Goal: Task Accomplishment & Management: Manage account settings

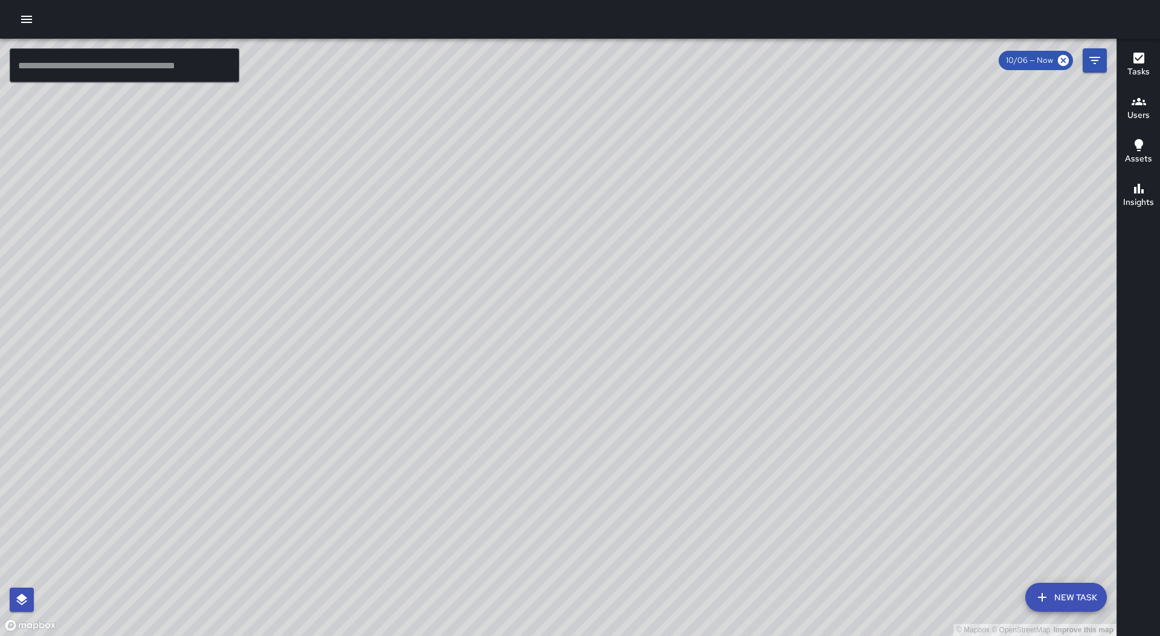
click at [32, 13] on icon "button" at bounding box center [26, 19] width 14 height 14
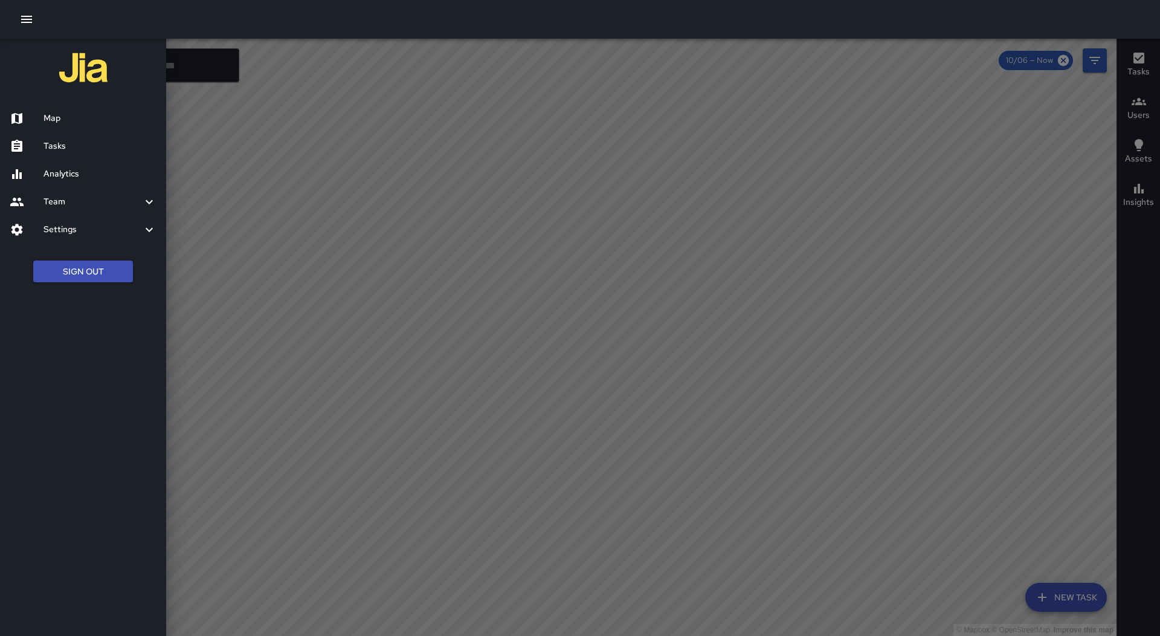
click at [73, 152] on h6 "Tasks" at bounding box center [99, 146] width 113 height 13
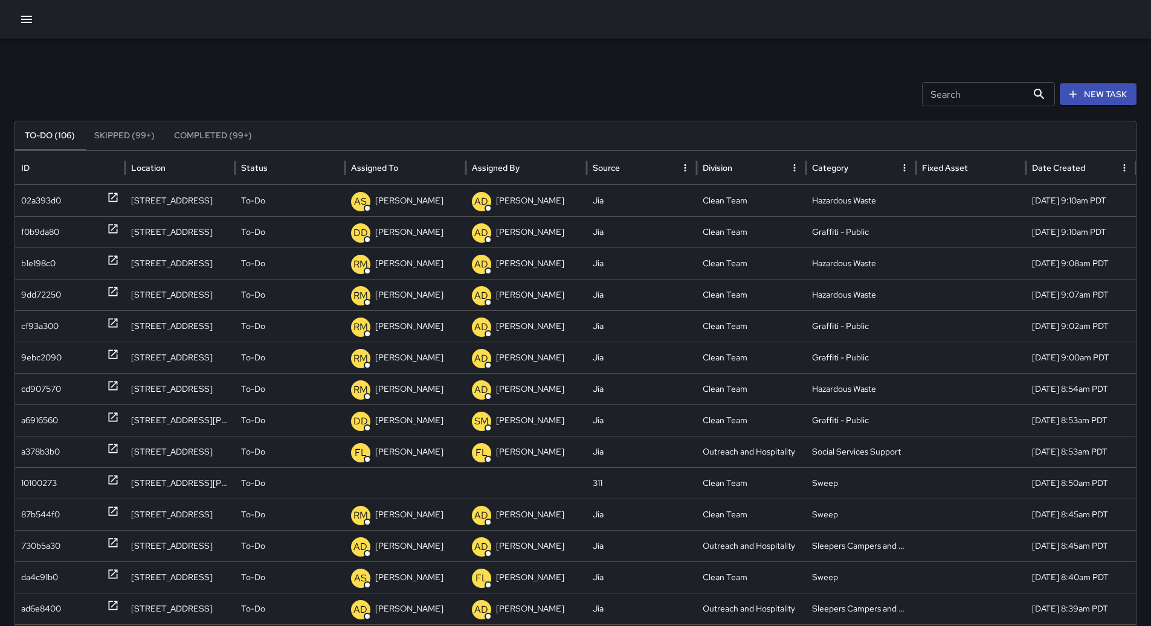
click at [408, 172] on icon "Sort" at bounding box center [407, 168] width 11 height 11
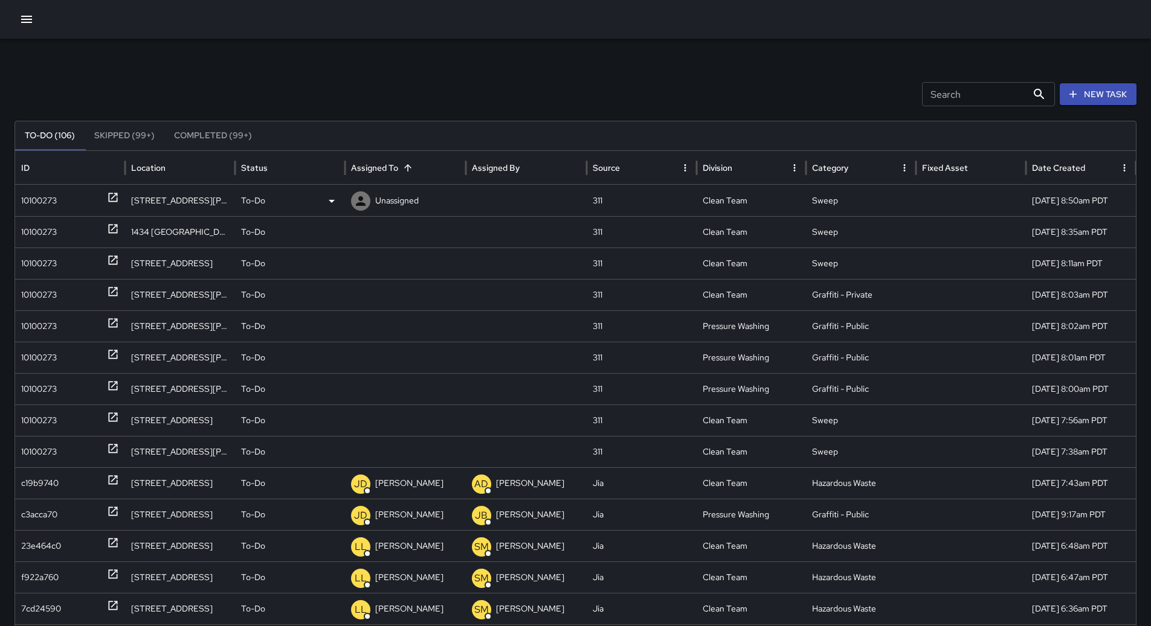
click at [46, 190] on div "10100273" at bounding box center [39, 200] width 36 height 31
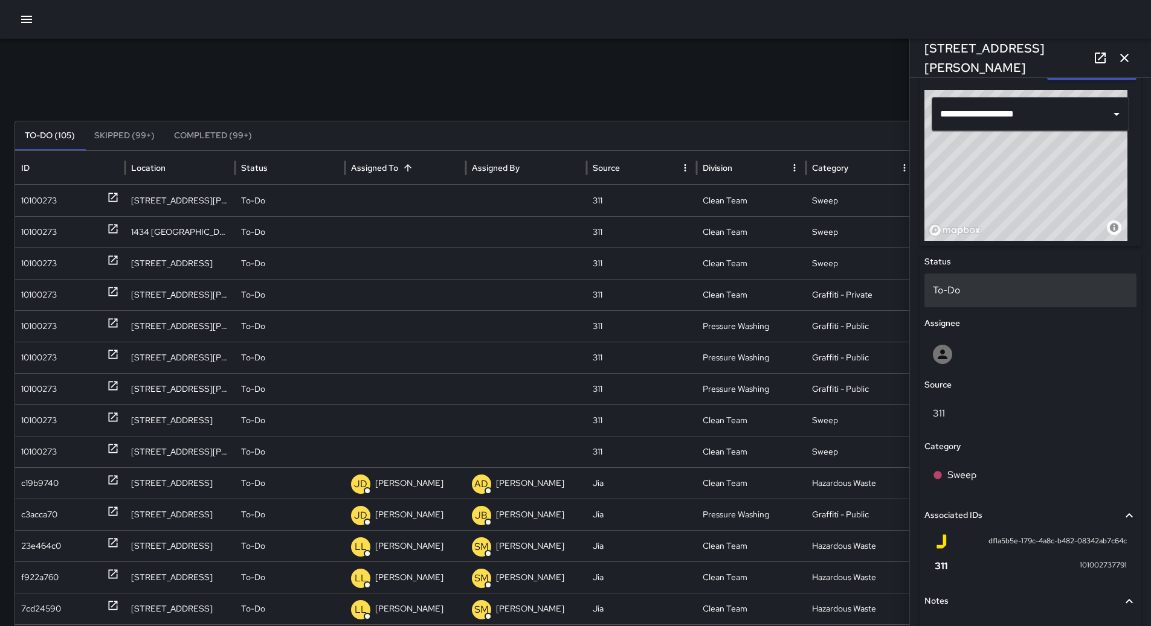
scroll to position [303, 0]
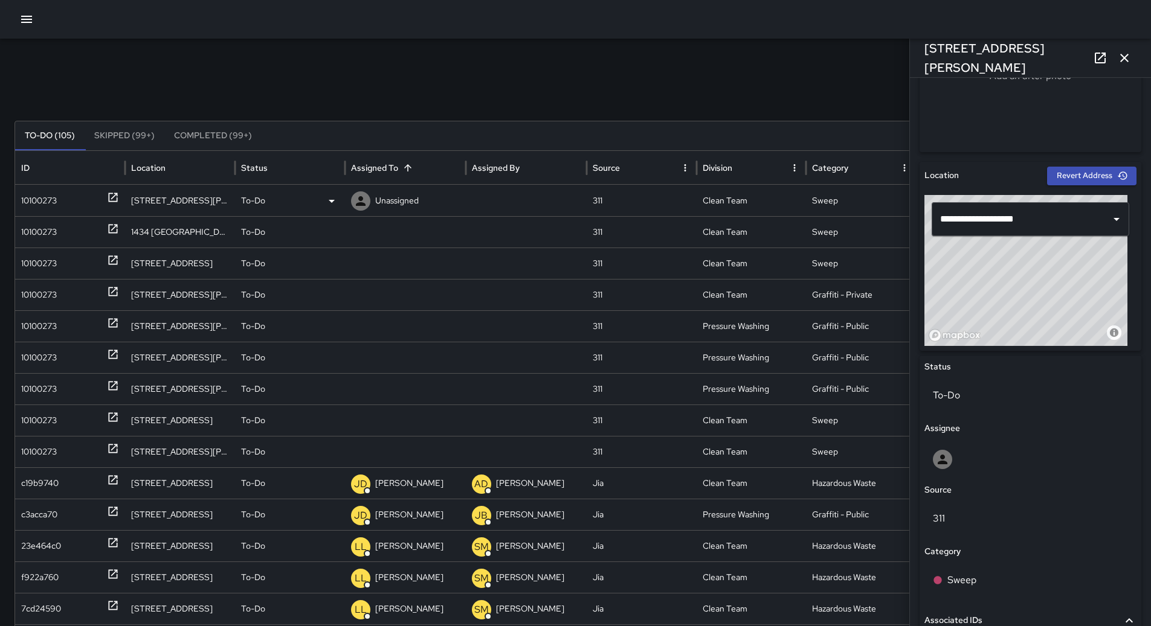
click at [399, 198] on p "Unassigned" at bounding box center [396, 200] width 43 height 31
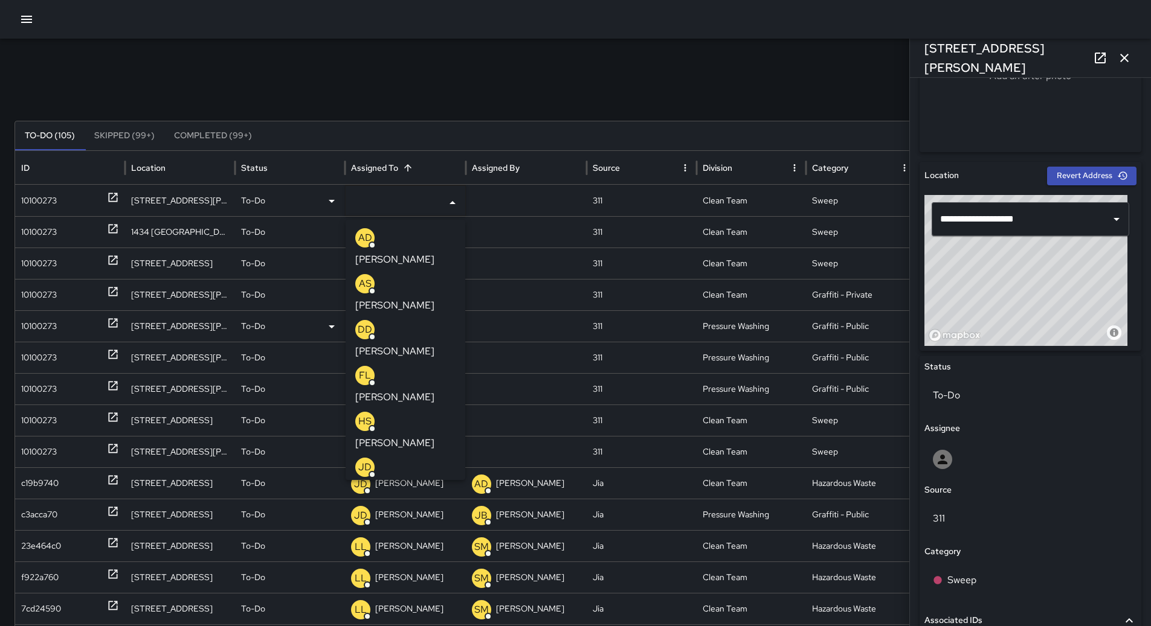
click at [407, 344] on p "[PERSON_NAME]" at bounding box center [394, 351] width 79 height 14
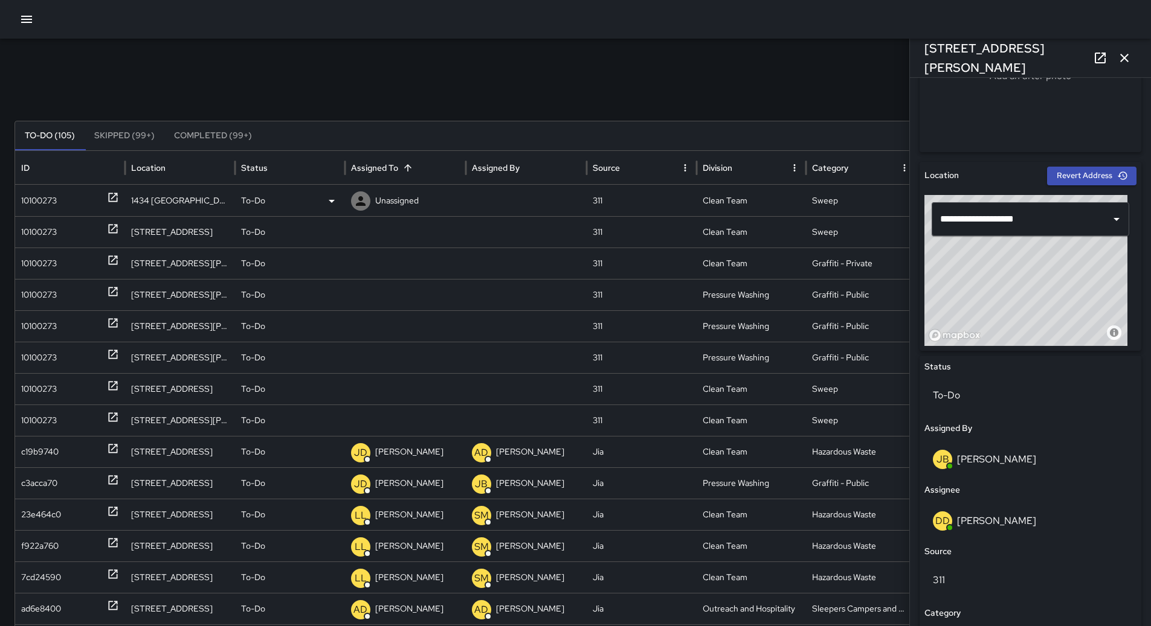
click at [72, 204] on div "10100273" at bounding box center [70, 200] width 98 height 31
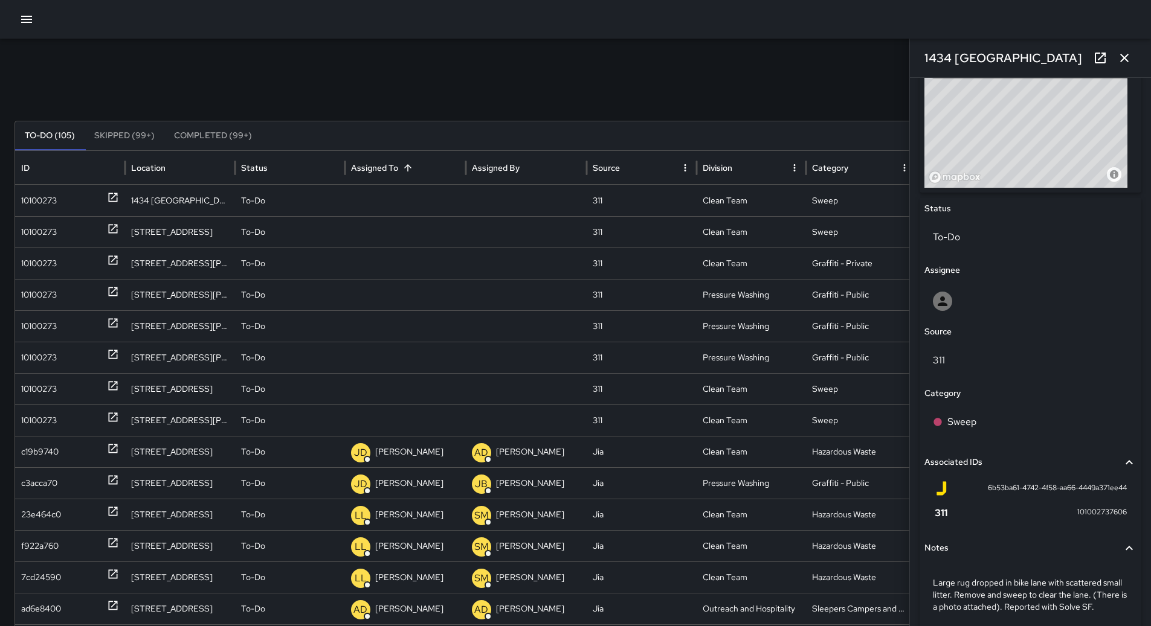
scroll to position [520, 0]
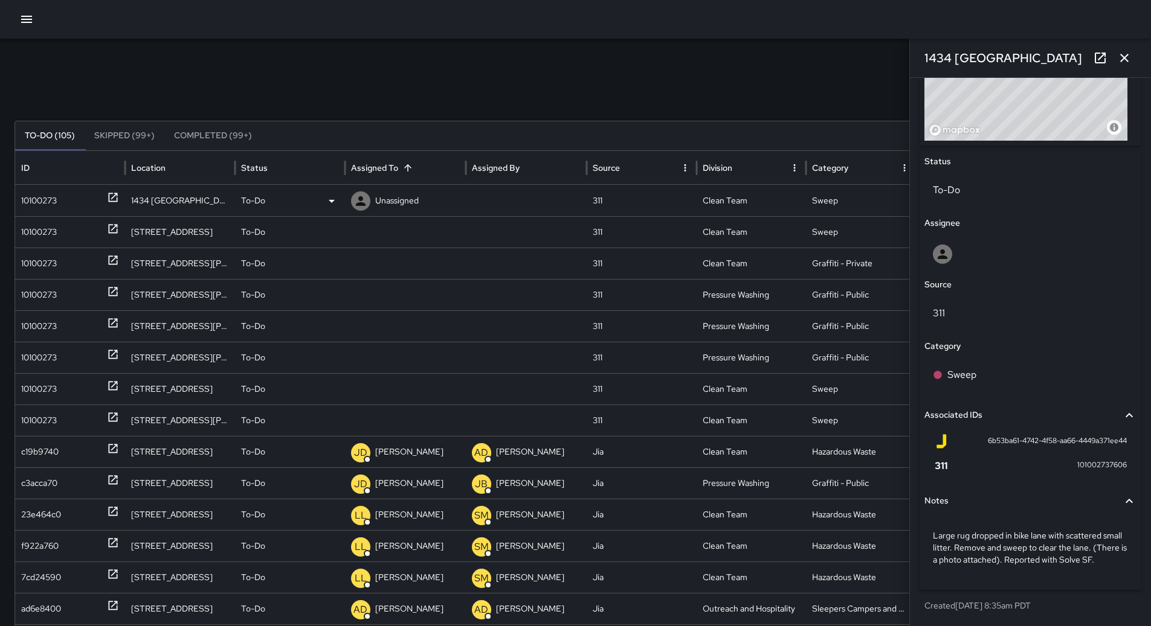
click at [390, 195] on p "Unassigned" at bounding box center [396, 200] width 43 height 31
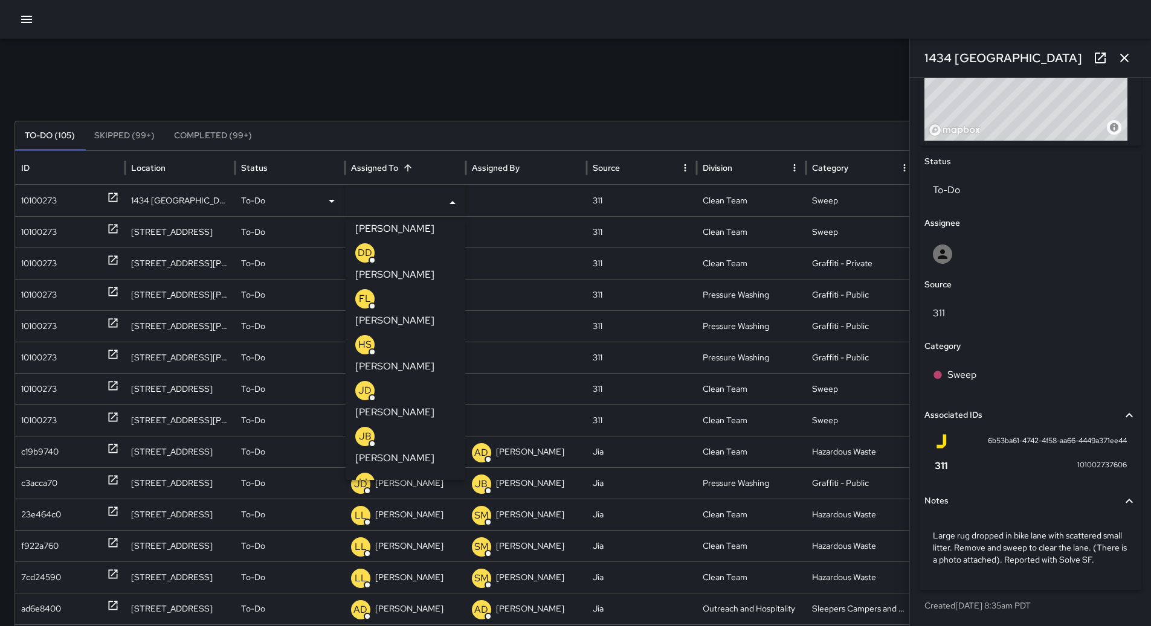
scroll to position [181, 0]
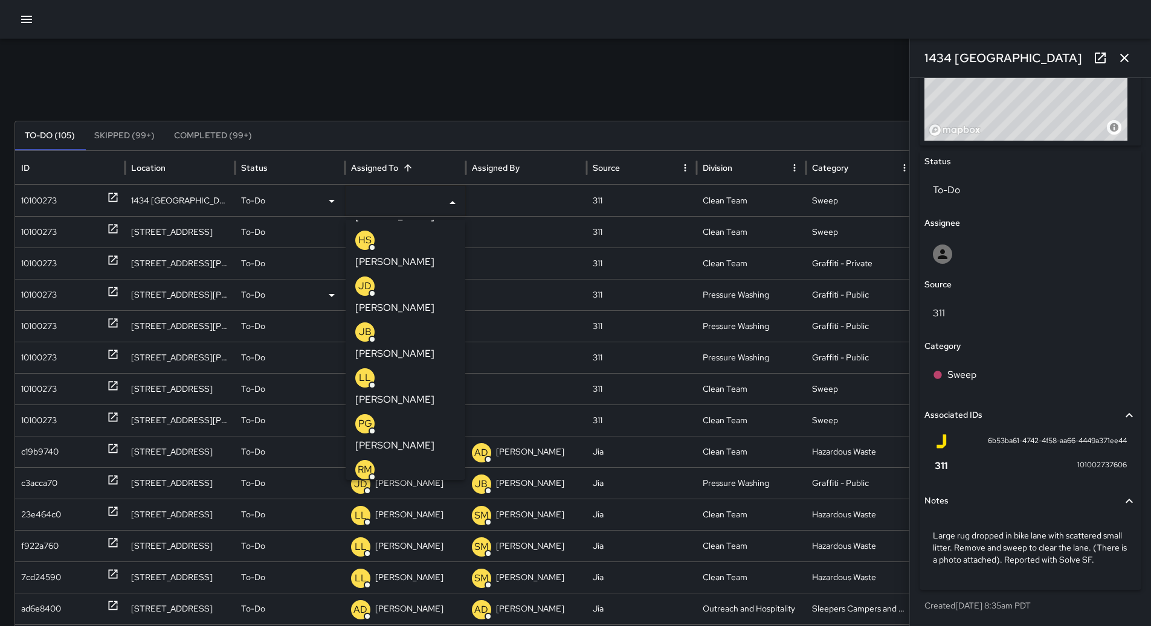
drag, startPoint x: 407, startPoint y: 301, endPoint x: 78, endPoint y: 250, distance: 333.1
click at [405, 484] on p "[PERSON_NAME]" at bounding box center [394, 491] width 79 height 14
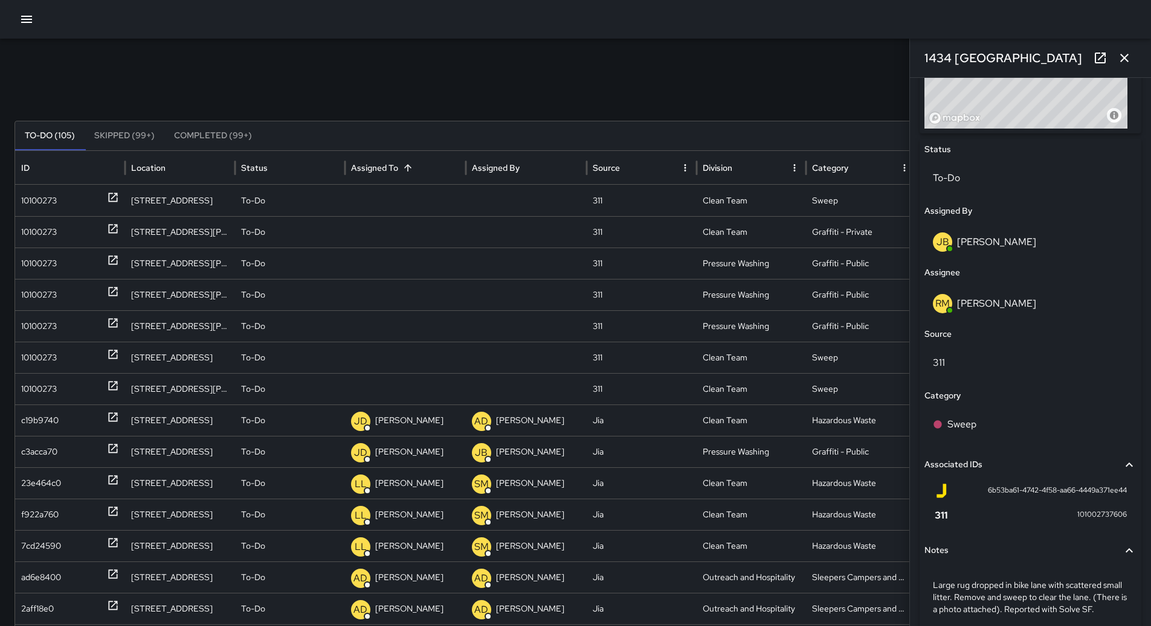
scroll to position [0, 0]
click at [73, 194] on div "10100273" at bounding box center [70, 200] width 98 height 31
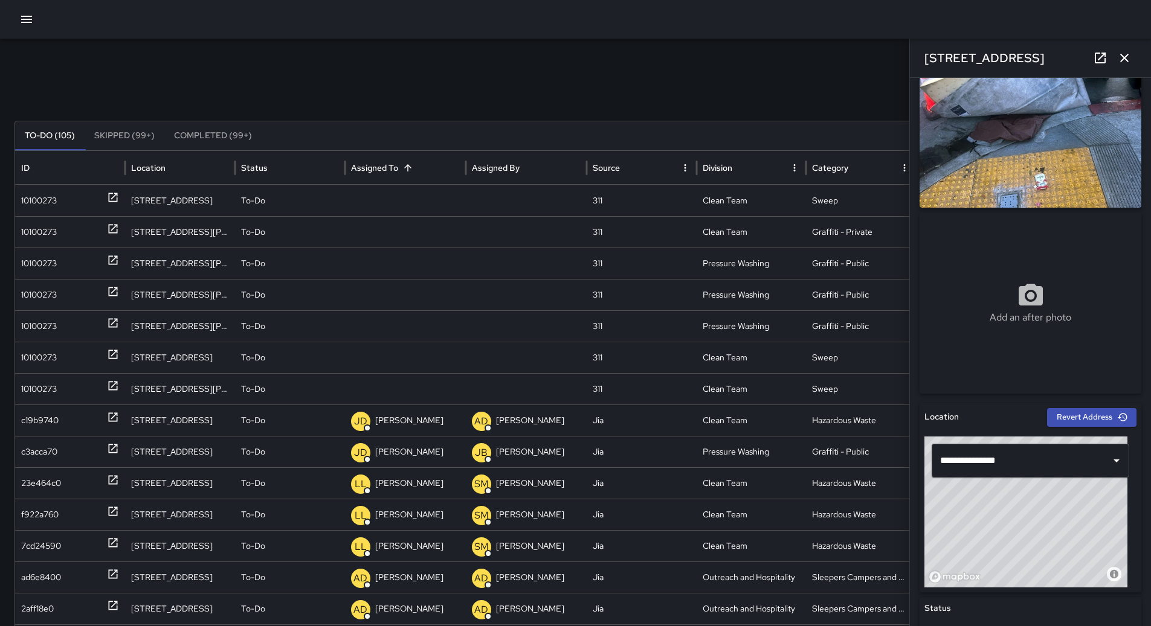
scroll to position [60, 0]
click at [343, 202] on div "To-Do" at bounding box center [290, 200] width 110 height 31
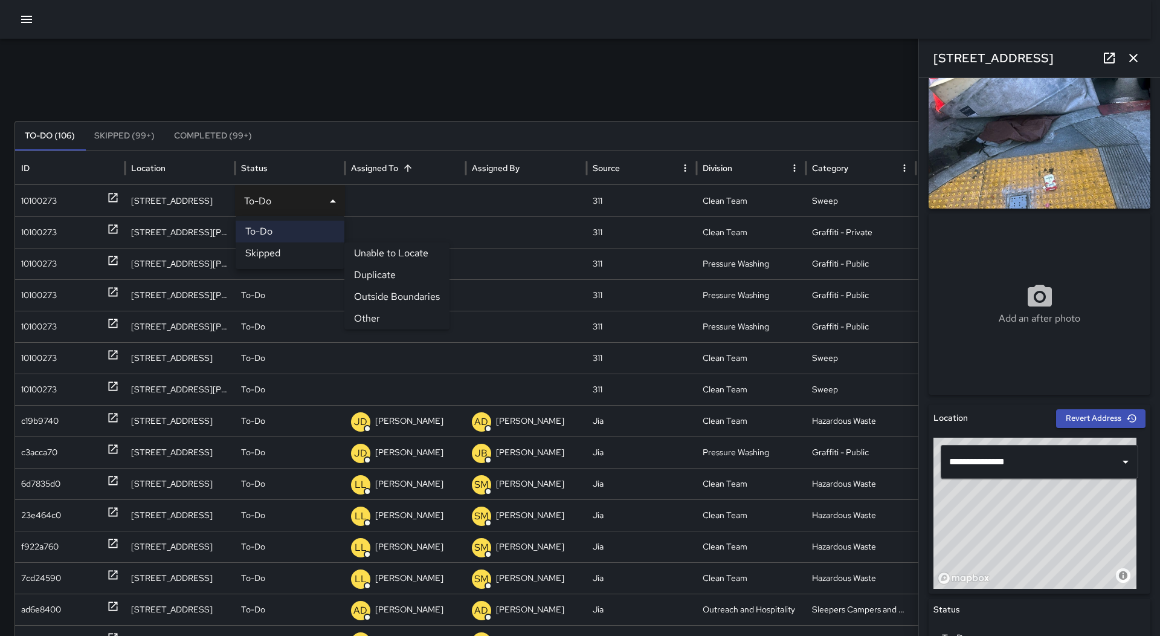
click at [399, 320] on li "Other" at bounding box center [396, 318] width 105 height 22
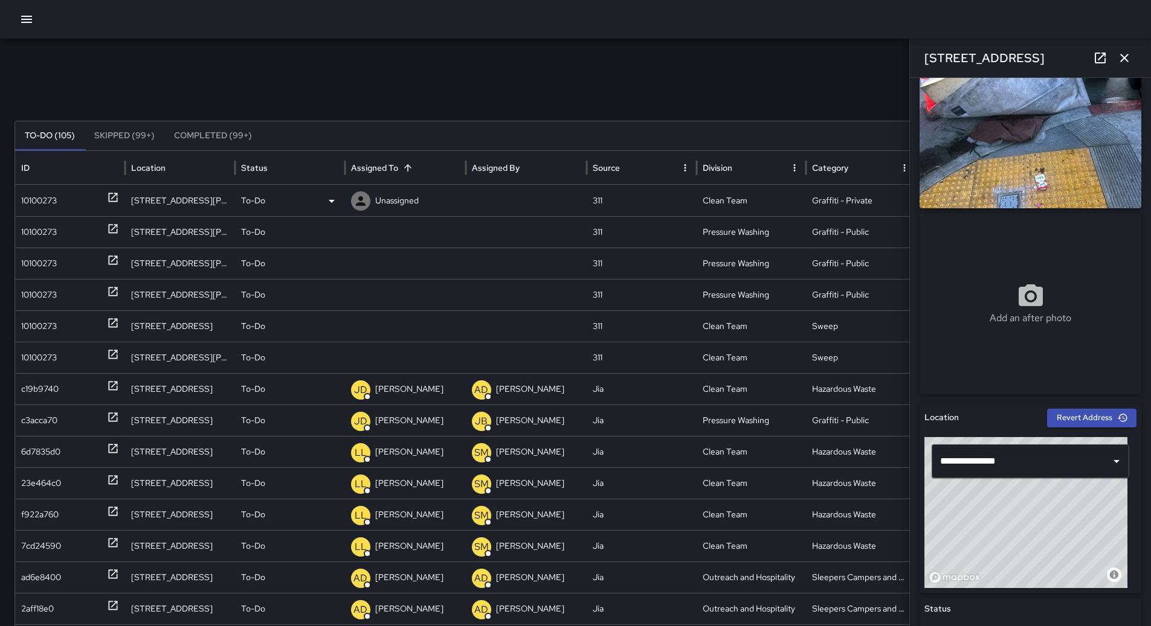
click at [86, 194] on div "10100273" at bounding box center [70, 200] width 98 height 31
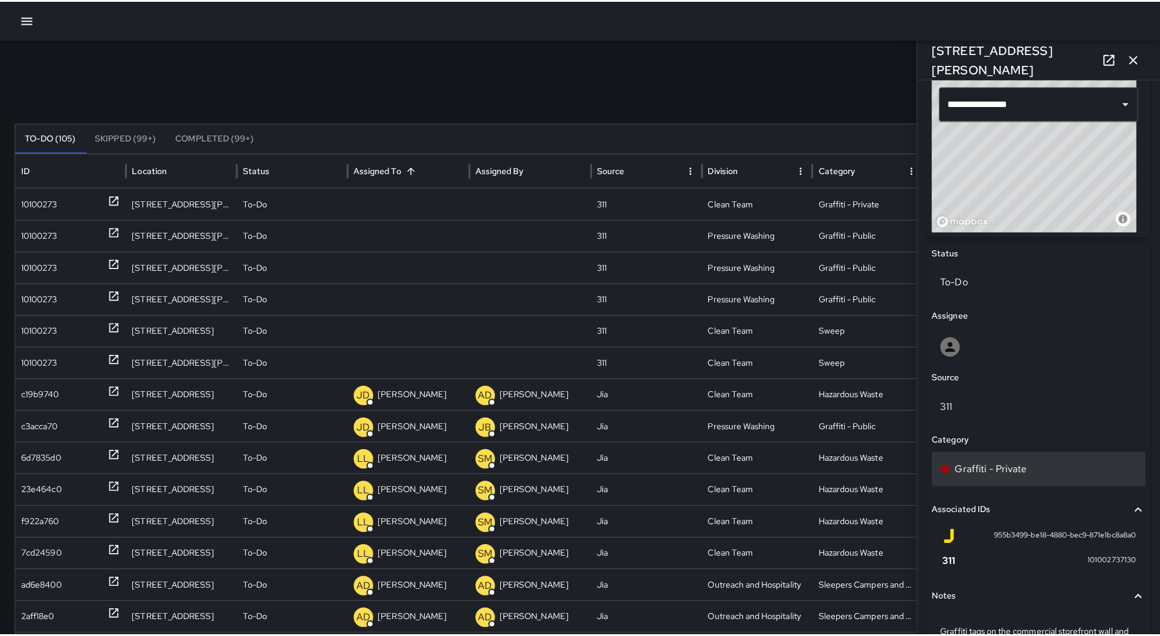
scroll to position [520, 0]
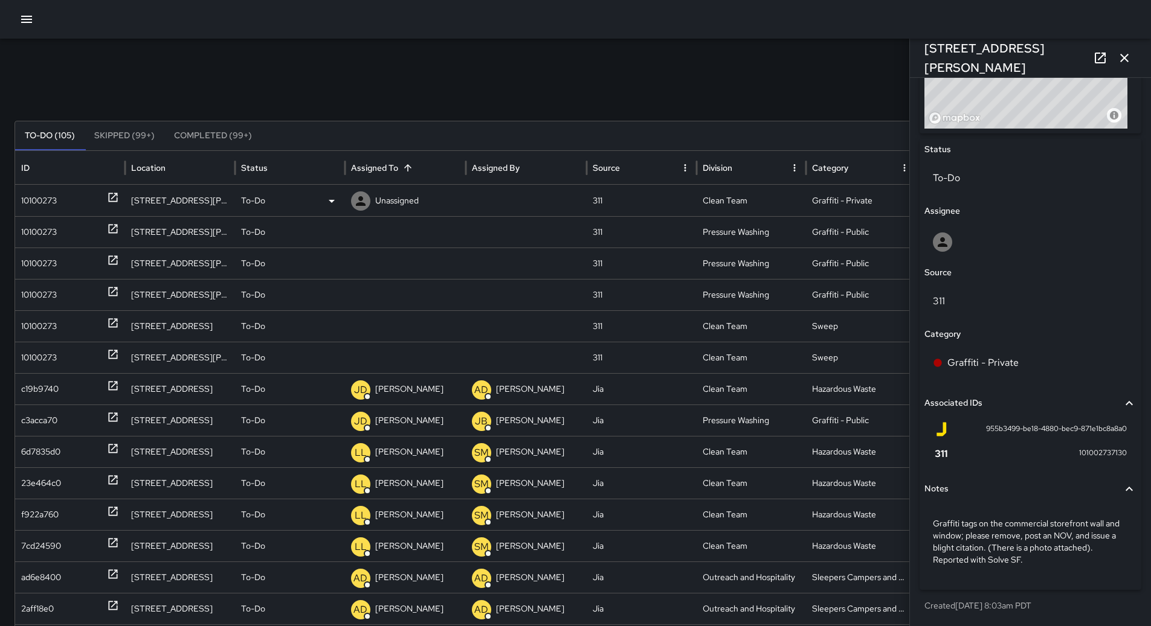
click at [330, 206] on icon at bounding box center [331, 201] width 14 height 14
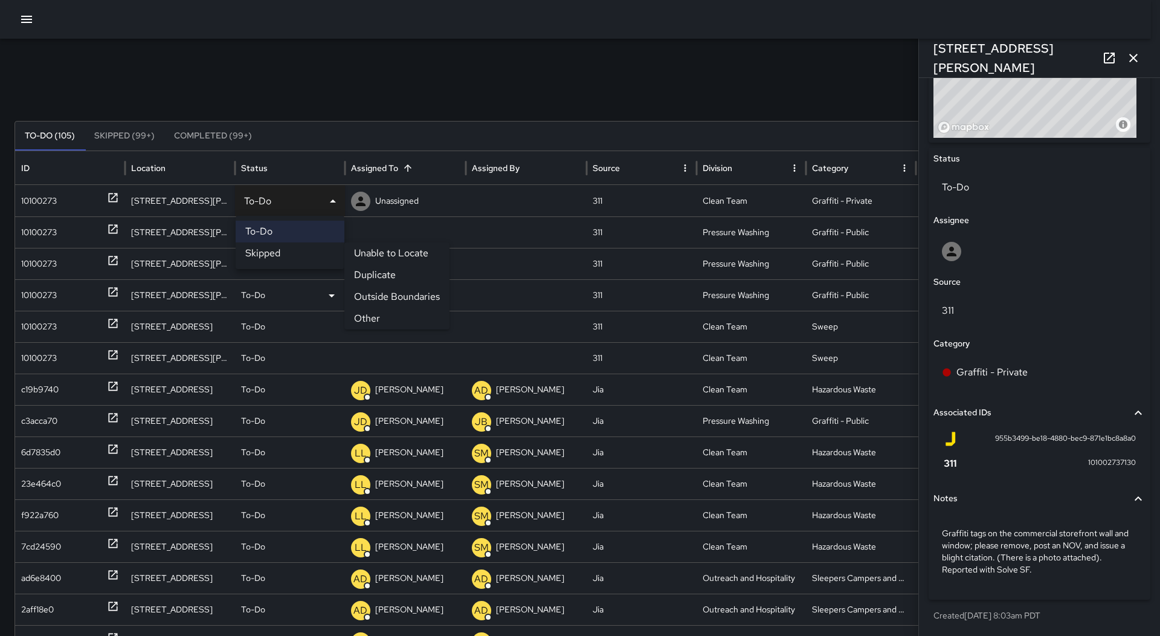
click at [381, 295] on li "Outside Boundaries" at bounding box center [396, 297] width 105 height 22
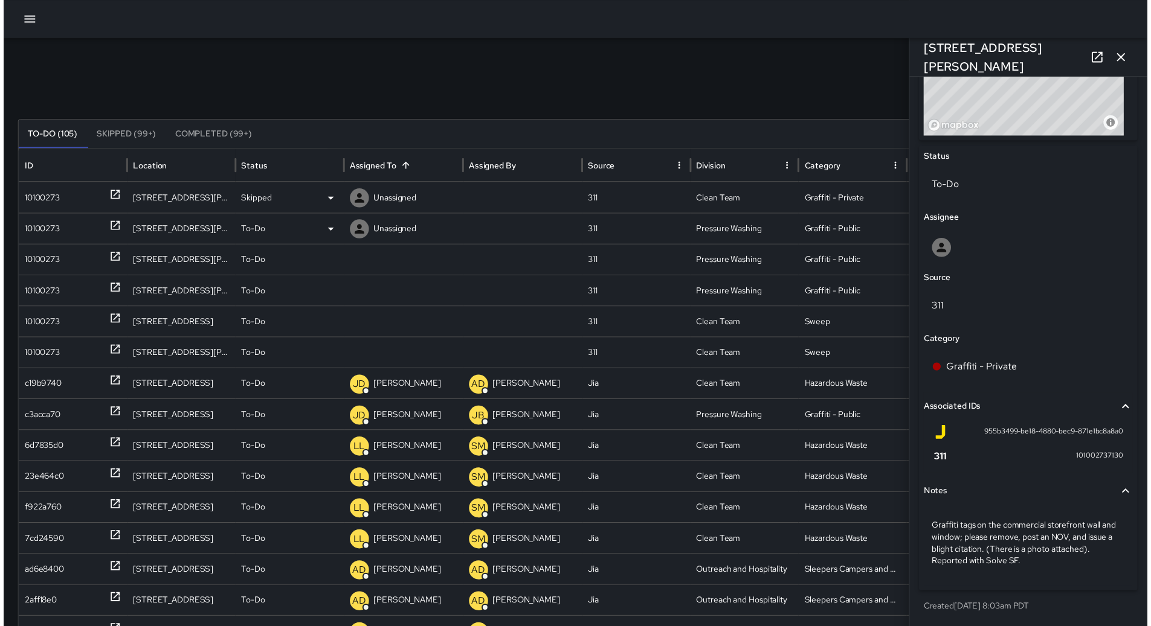
scroll to position [520, 0]
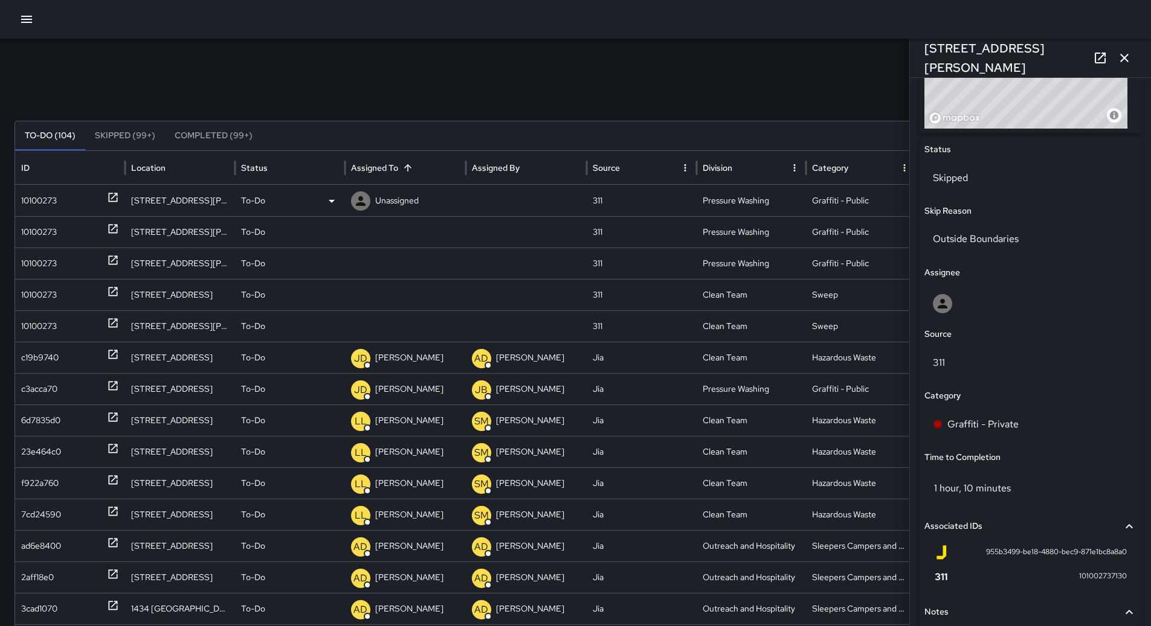
click at [57, 193] on div "10100273" at bounding box center [39, 200] width 36 height 31
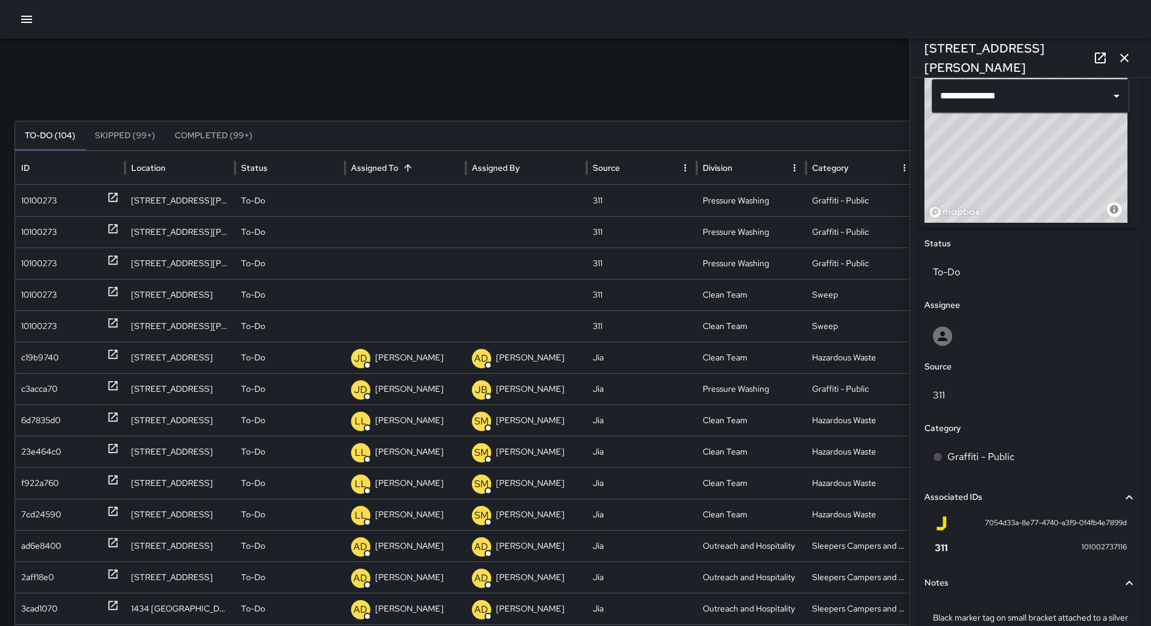
scroll to position [206, 0]
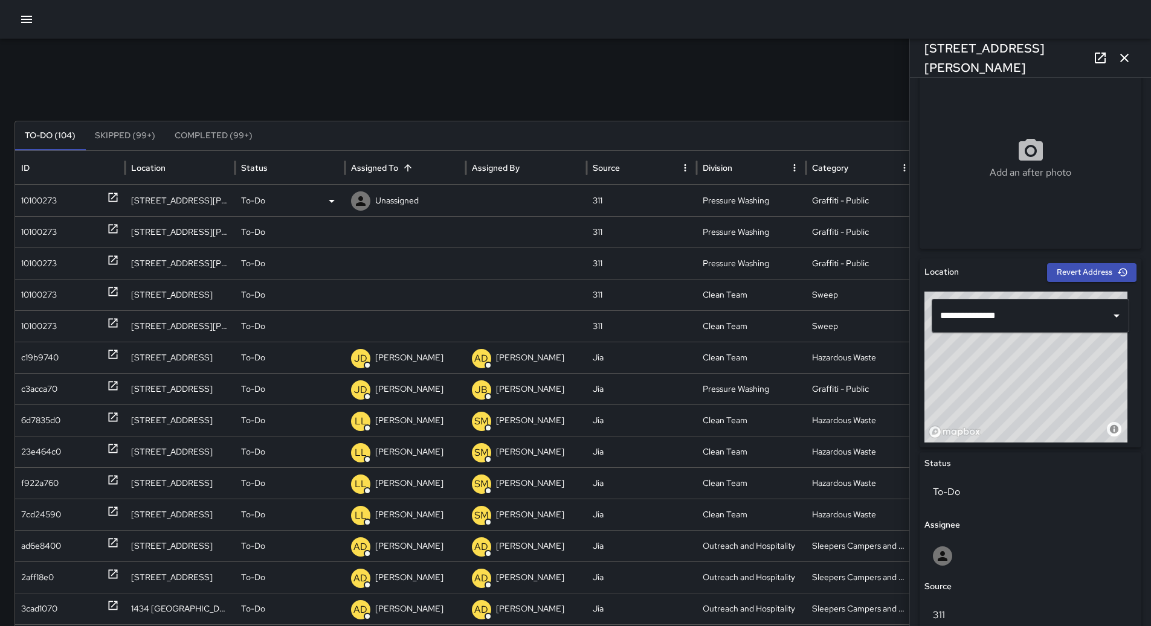
click at [395, 206] on p "Unassigned" at bounding box center [396, 200] width 43 height 31
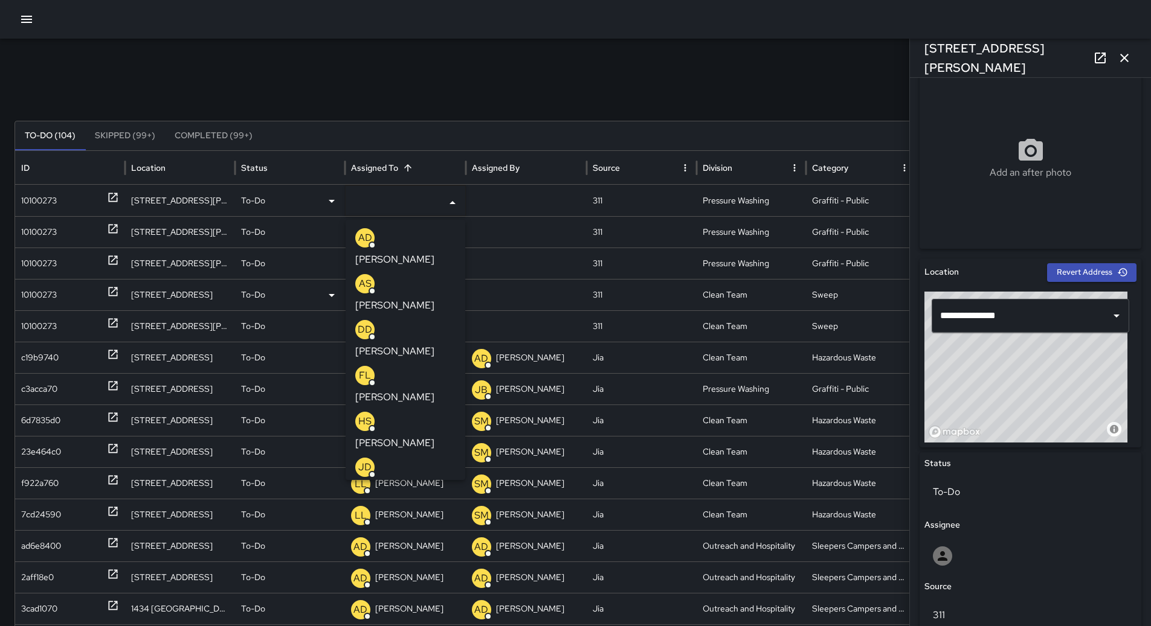
drag, startPoint x: 392, startPoint y: 265, endPoint x: 282, endPoint y: 263, distance: 110.0
click at [392, 298] on p "[PERSON_NAME]" at bounding box center [394, 305] width 79 height 14
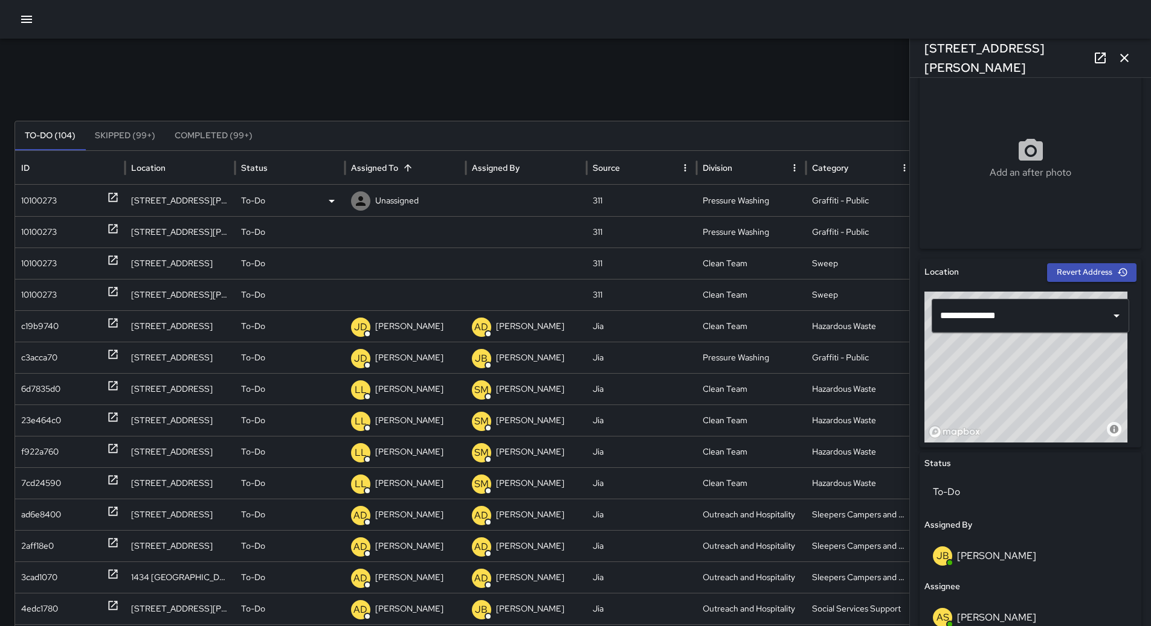
click at [48, 208] on div "10100273" at bounding box center [39, 200] width 36 height 31
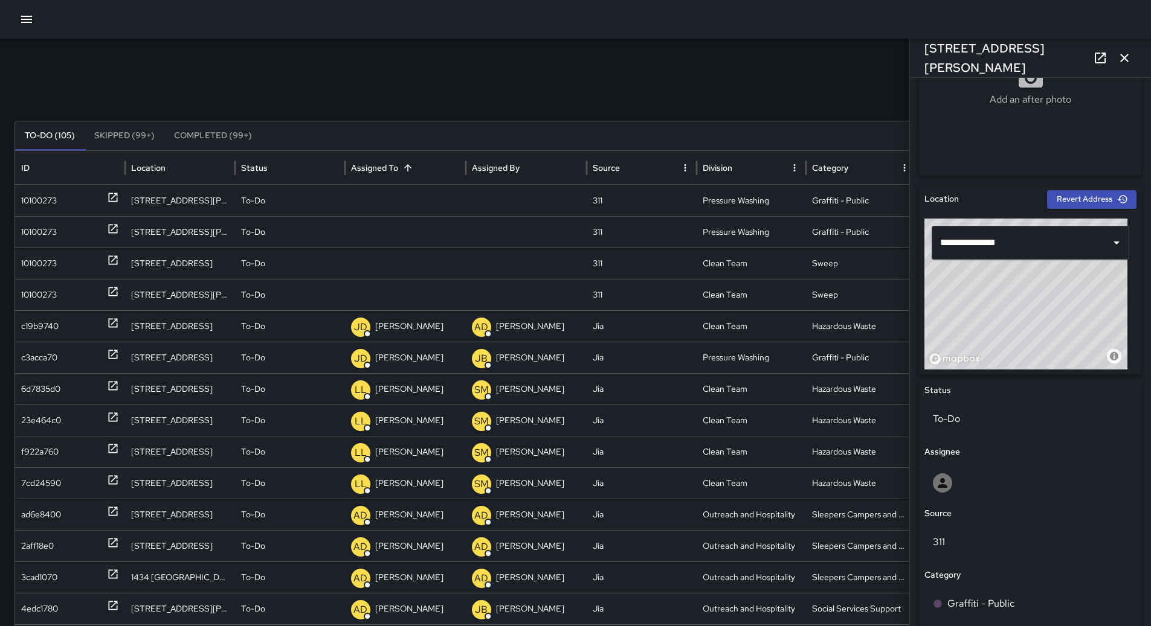
scroll to position [278, 0]
click at [420, 205] on div "Unassigned" at bounding box center [405, 200] width 109 height 31
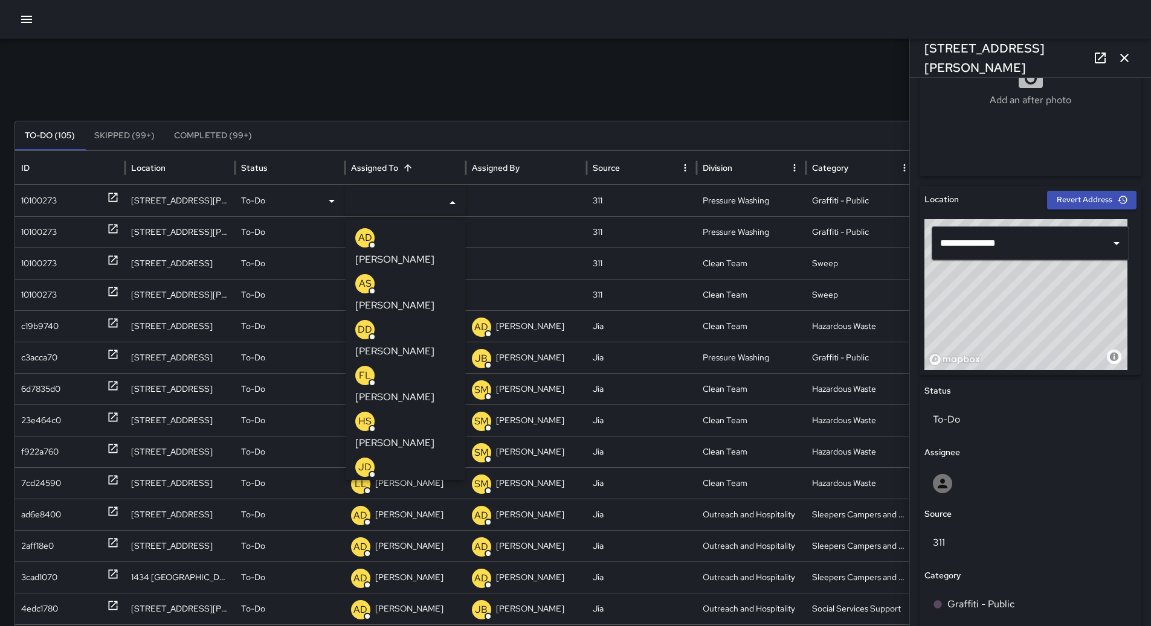
click at [409, 298] on p "[PERSON_NAME]" at bounding box center [394, 305] width 79 height 14
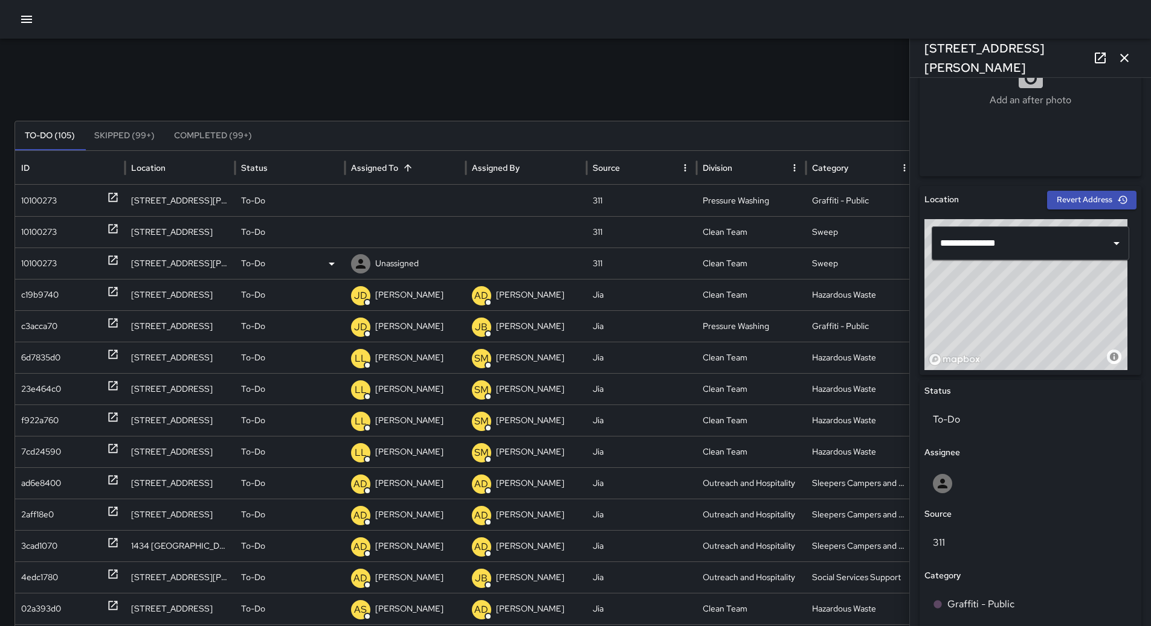
scroll to position [0, 0]
click at [54, 199] on div "10100273" at bounding box center [39, 200] width 36 height 31
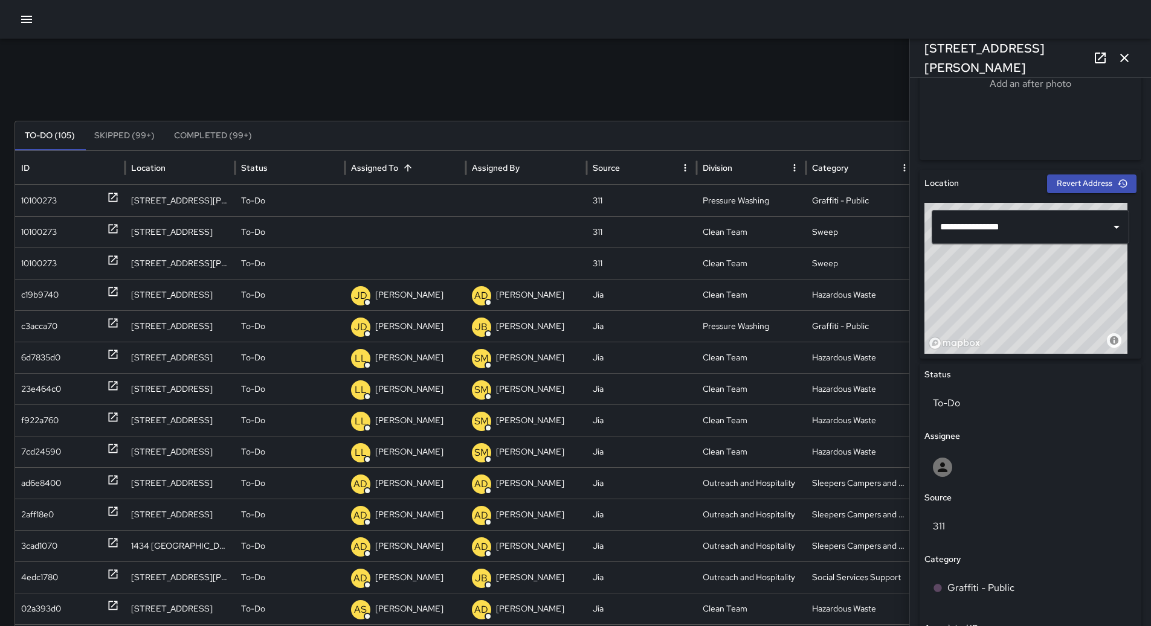
scroll to position [266, 0]
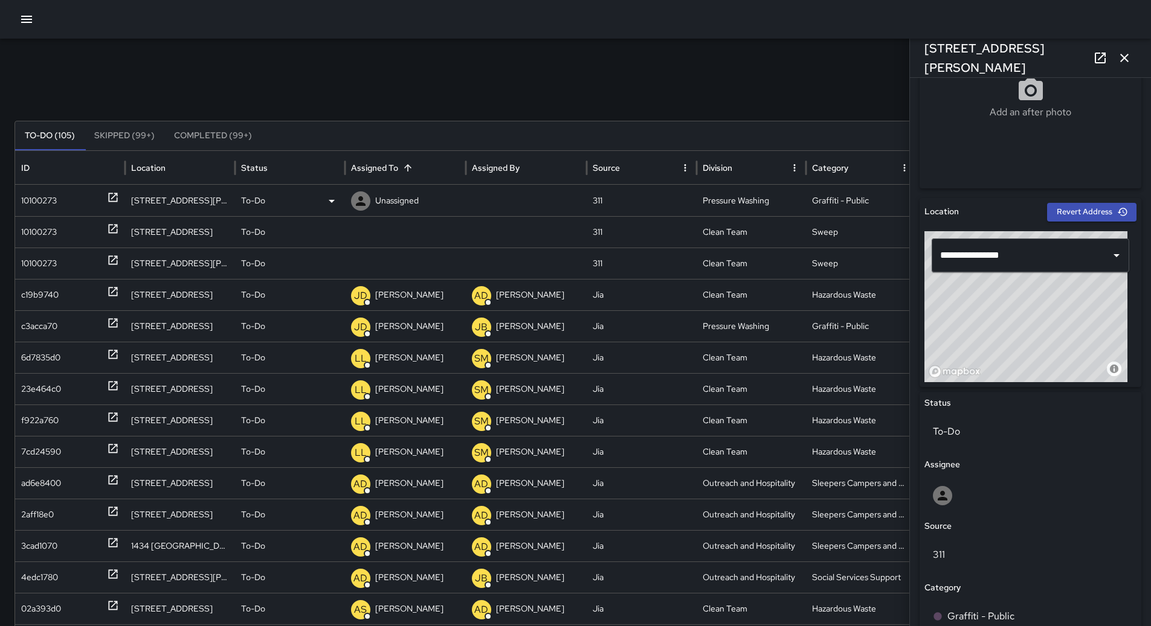
click at [414, 203] on p "Unassigned" at bounding box center [396, 200] width 43 height 31
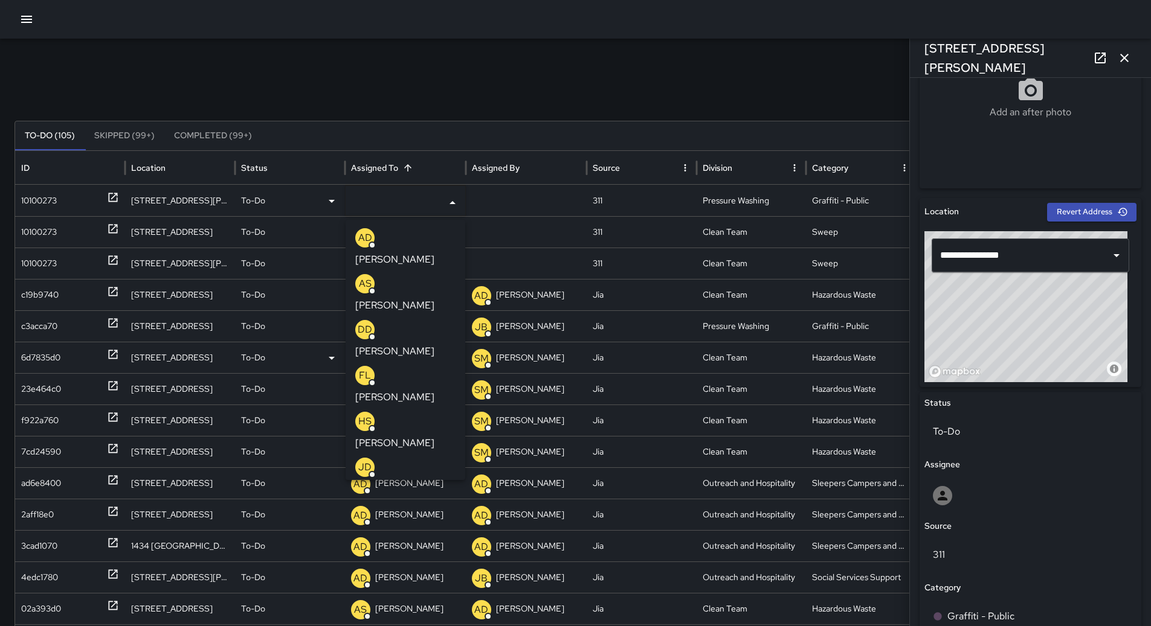
drag, startPoint x: 413, startPoint y: 369, endPoint x: 399, endPoint y: 369, distance: 14.5
click at [414, 482] on p "[PERSON_NAME]" at bounding box center [394, 489] width 79 height 14
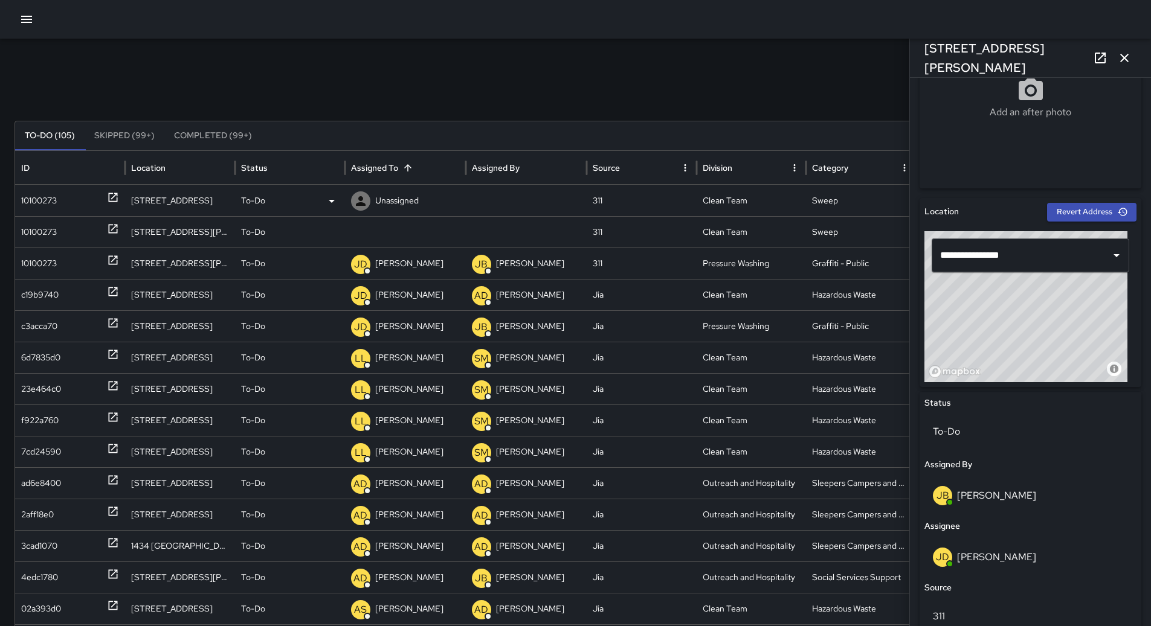
click at [80, 199] on div "10100273" at bounding box center [70, 200] width 98 height 31
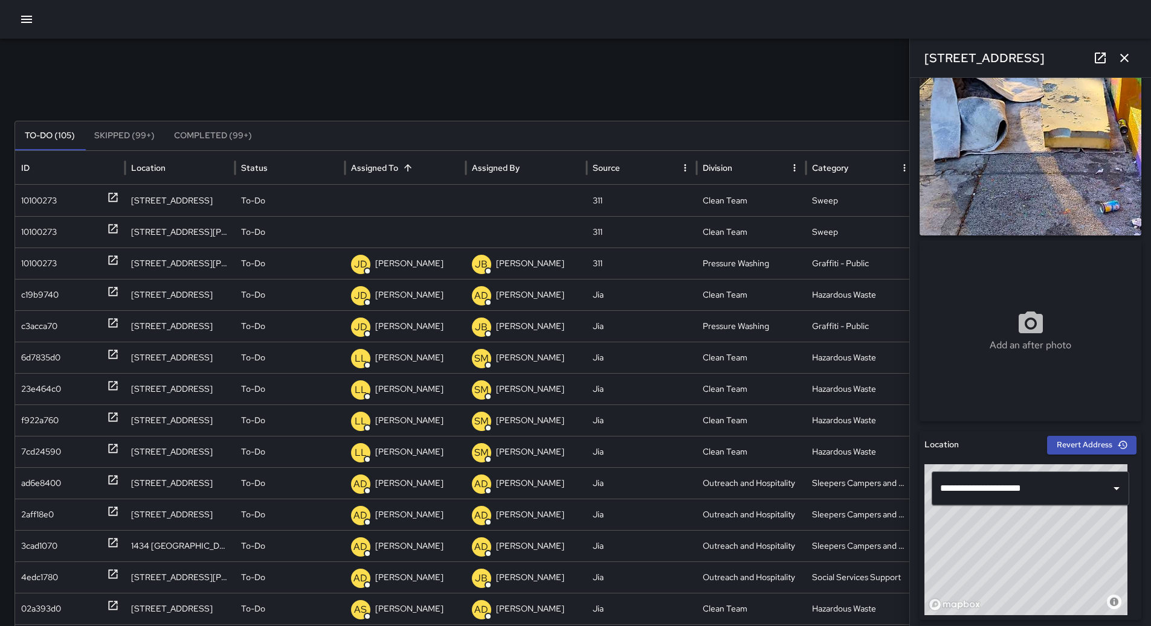
scroll to position [0, 0]
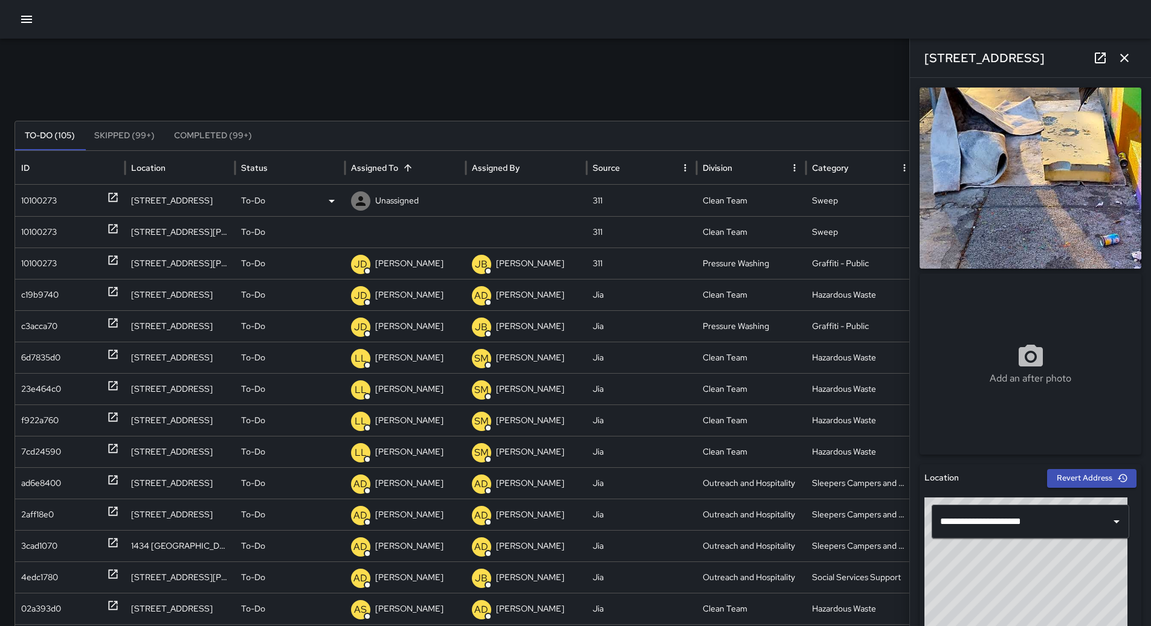
click at [326, 194] on icon at bounding box center [331, 201] width 14 height 14
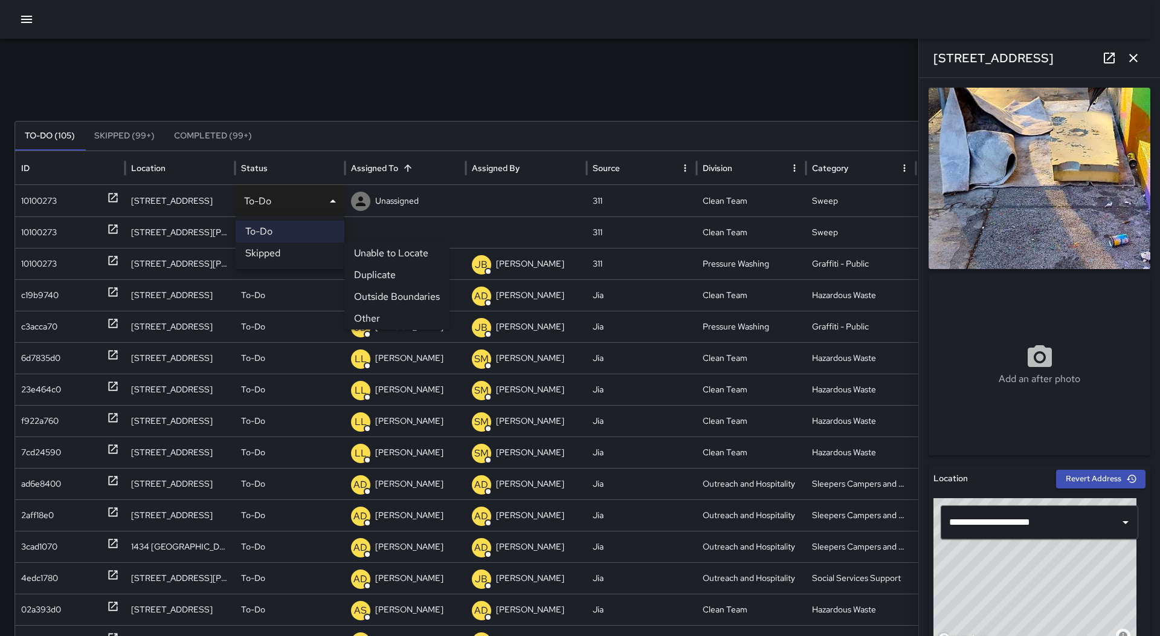
click at [402, 319] on li "Other" at bounding box center [396, 318] width 105 height 22
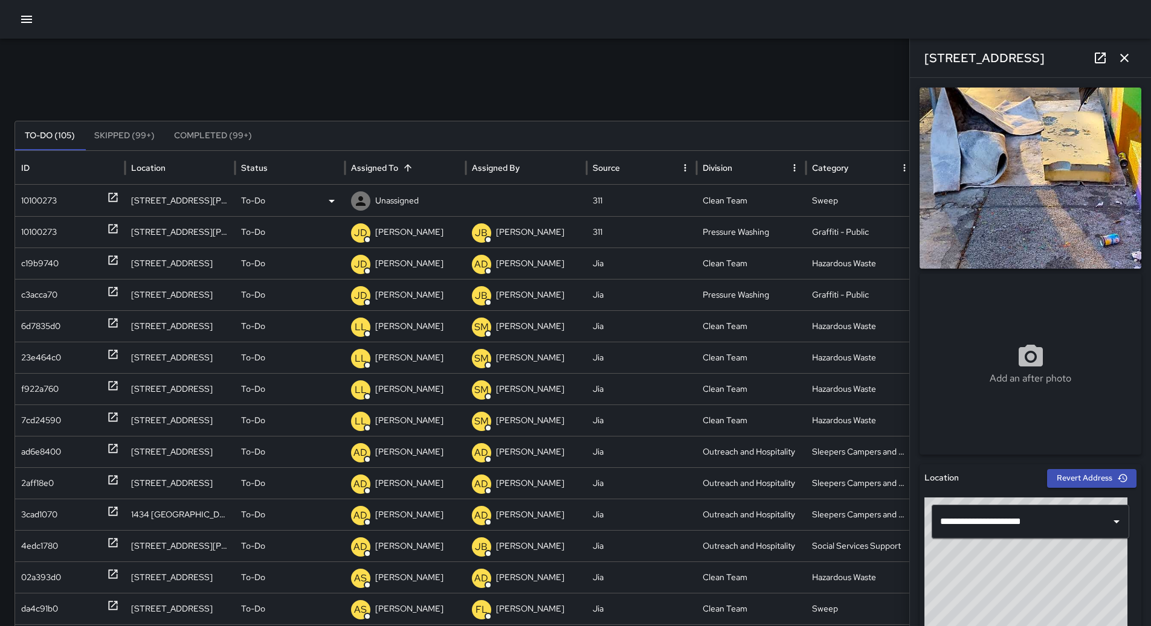
click at [80, 206] on div "10100273" at bounding box center [70, 200] width 98 height 31
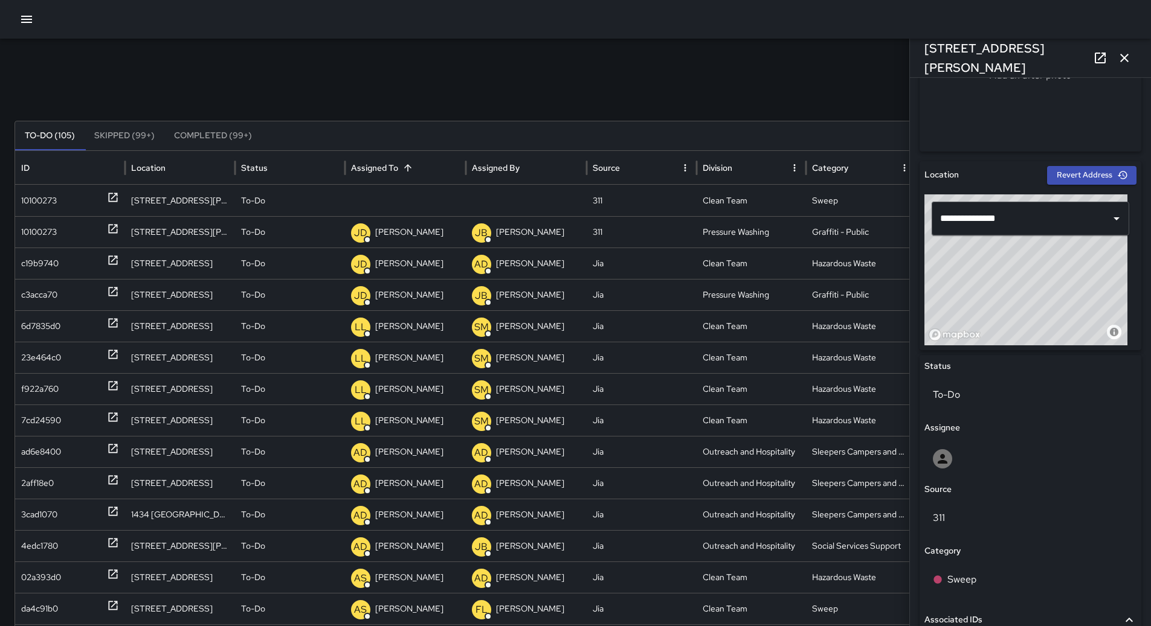
scroll to position [230, 0]
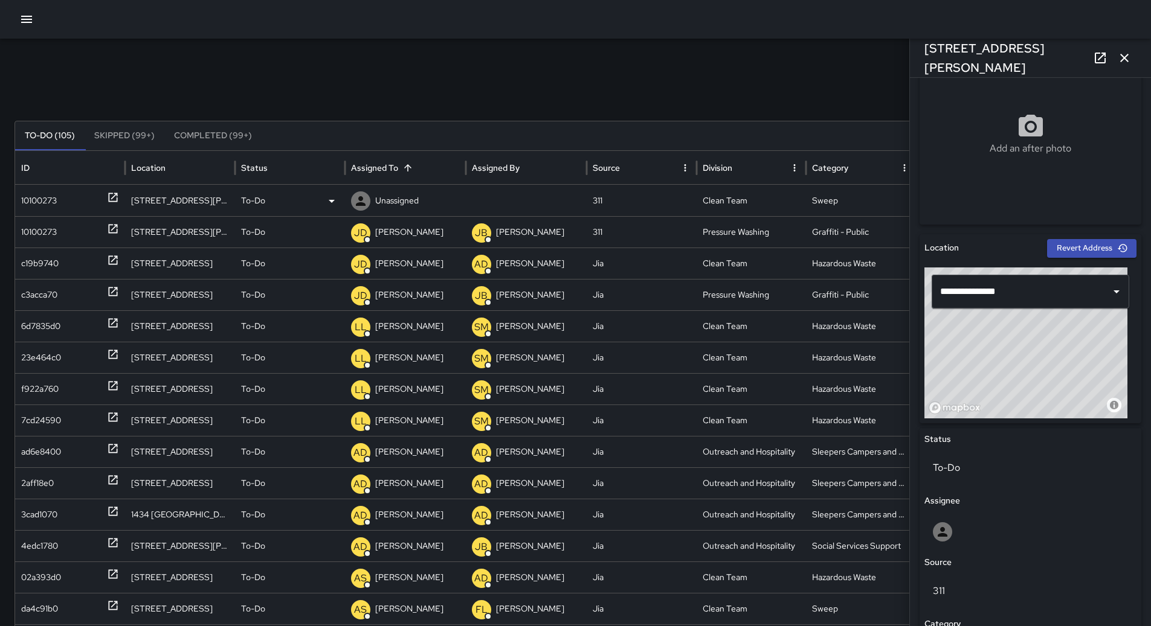
click at [396, 210] on p "Unassigned" at bounding box center [396, 200] width 43 height 31
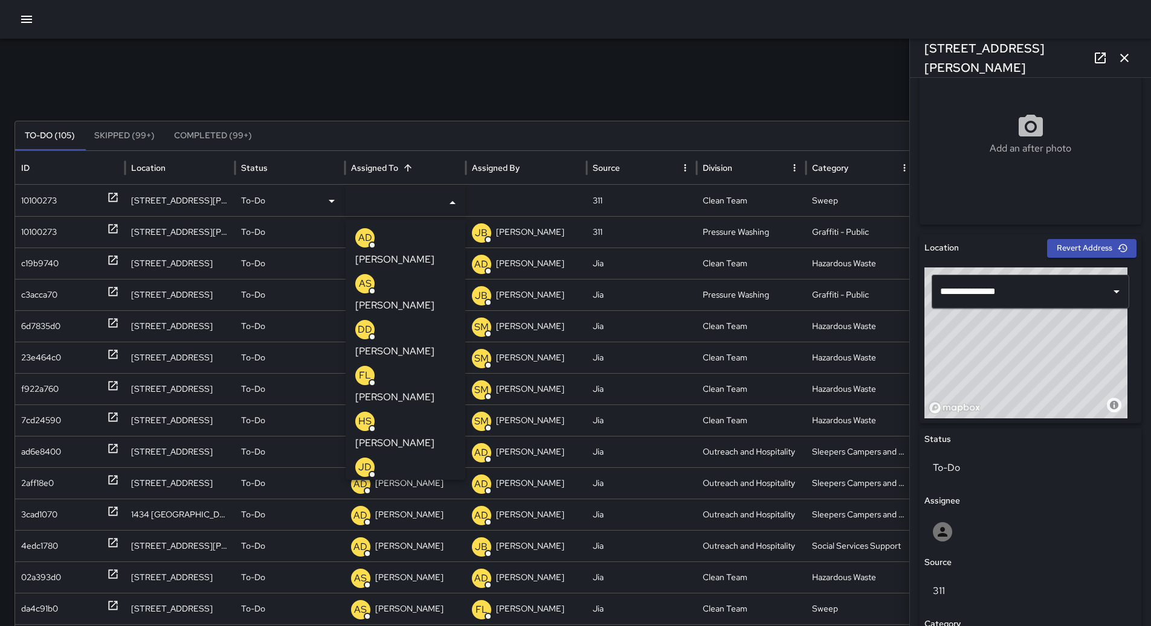
click at [375, 274] on div "AS [PERSON_NAME]" at bounding box center [405, 293] width 100 height 39
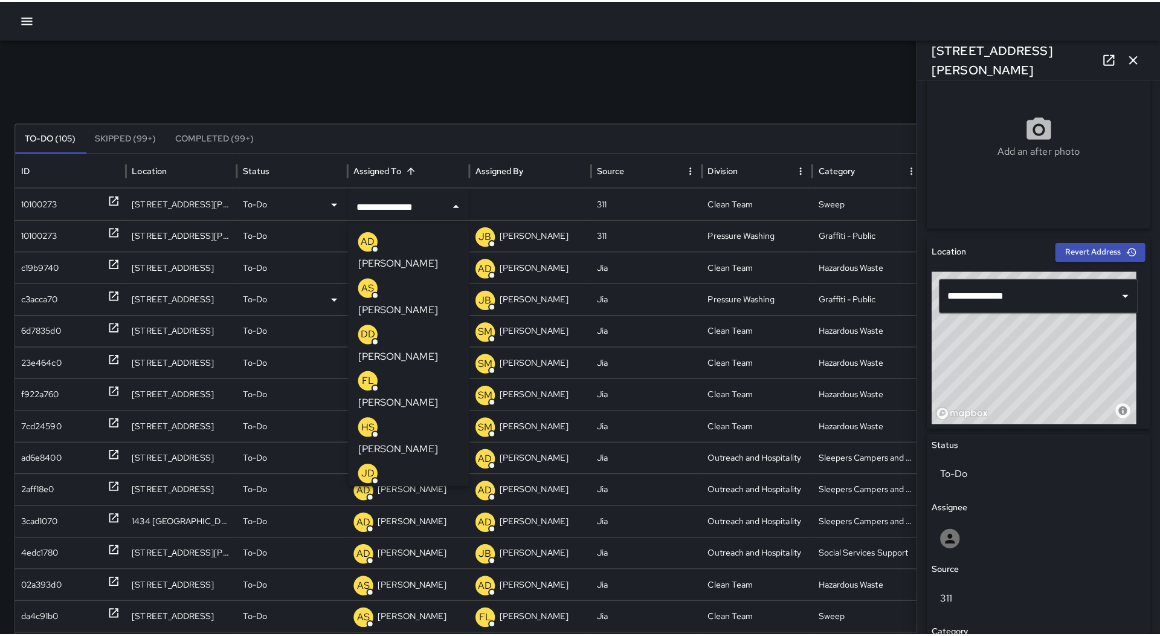
scroll to position [0, 0]
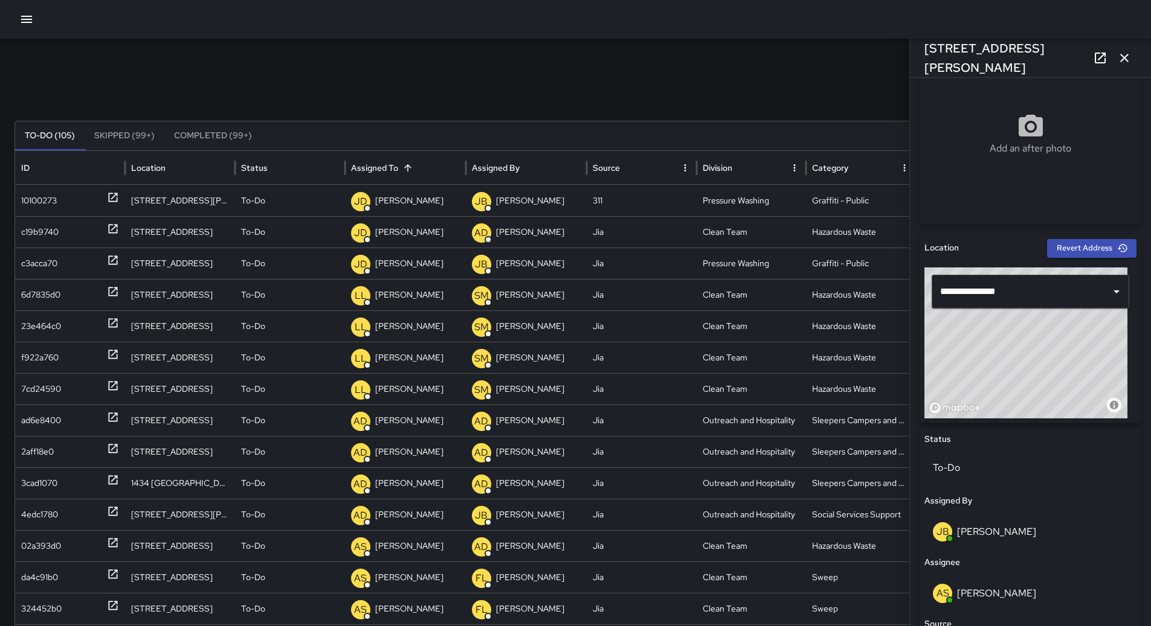
click at [26, 48] on div "Search Search New Task To-Do (105) Skipped (99+) Completed (99+) ID Location St…" at bounding box center [575, 382] width 1151 height 686
click at [32, 16] on icon "button" at bounding box center [26, 19] width 11 height 7
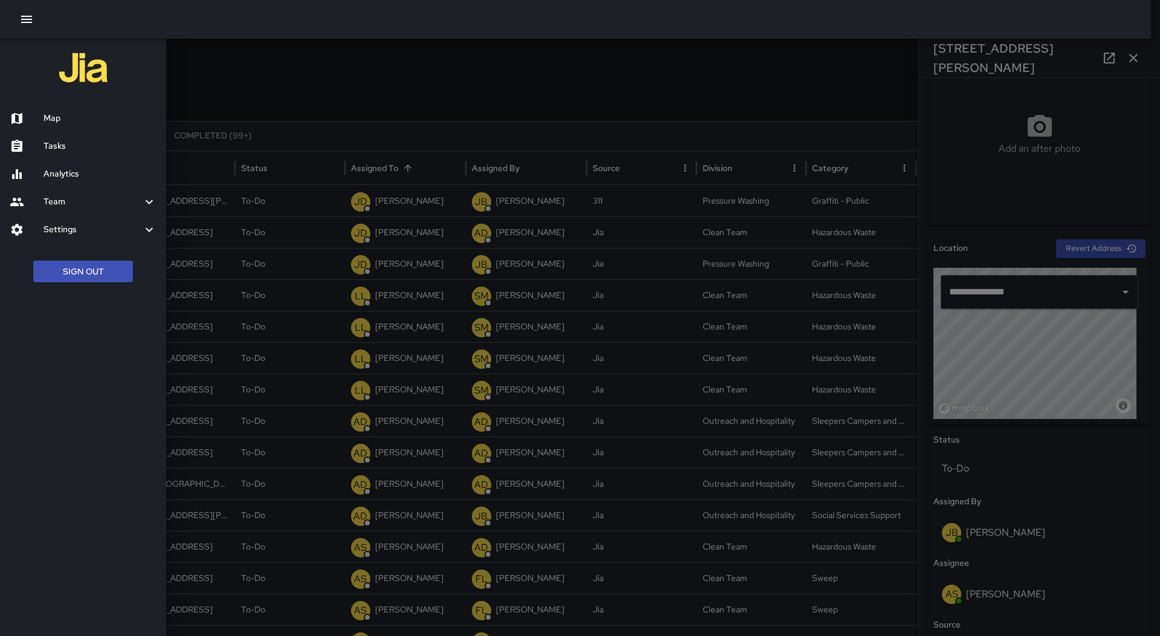
click at [79, 111] on div "Map" at bounding box center [83, 119] width 166 height 28
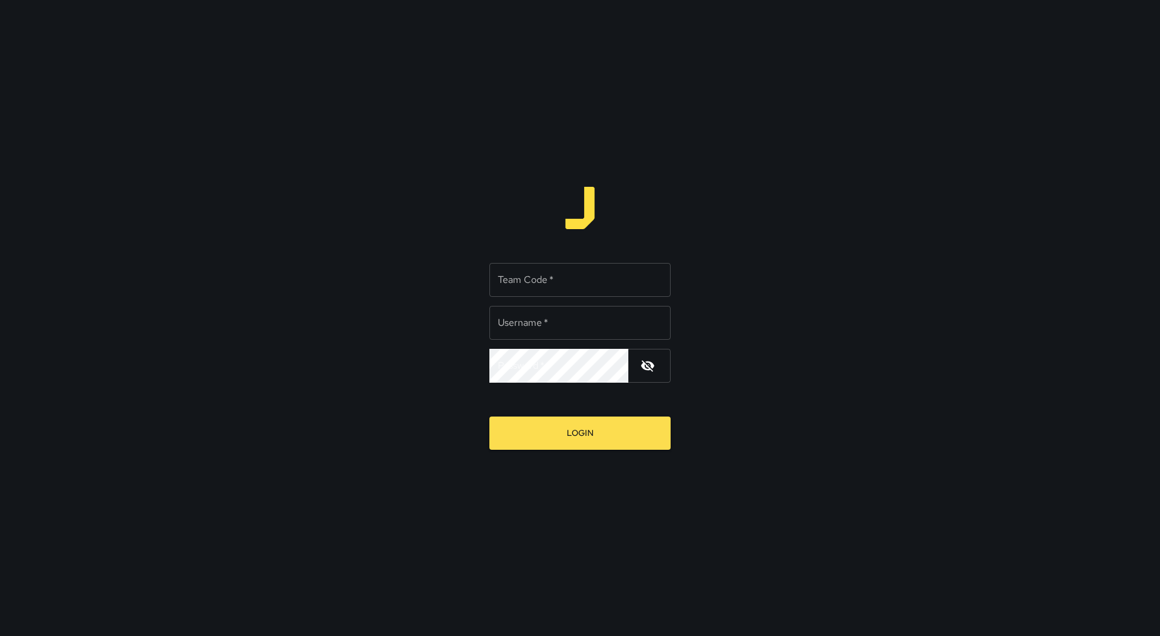
type input "********"
click at [611, 433] on button "Login" at bounding box center [579, 432] width 181 height 33
click at [587, 282] on input "Team Code   *" at bounding box center [579, 280] width 181 height 34
type input "*****"
click at [620, 433] on button "Login" at bounding box center [579, 432] width 181 height 33
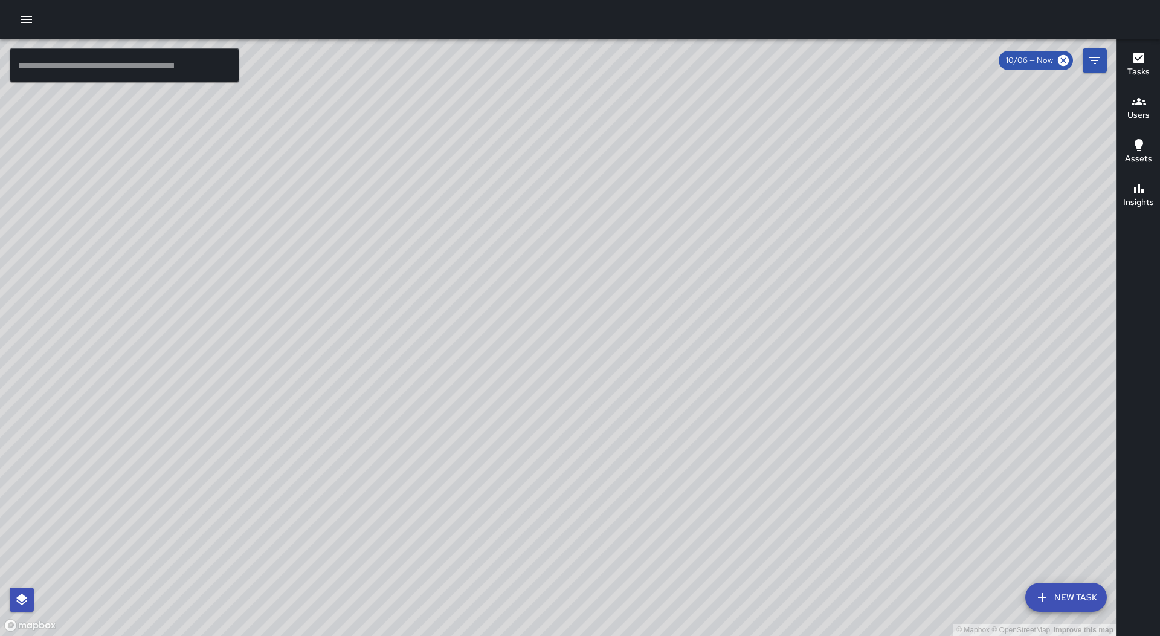
drag, startPoint x: 709, startPoint y: 468, endPoint x: 589, endPoint y: 236, distance: 261.0
click at [589, 236] on div "© Mapbox © OpenStreetMap Improve this map" at bounding box center [558, 337] width 1116 height 597
drag, startPoint x: 587, startPoint y: 253, endPoint x: 591, endPoint y: 332, distance: 79.9
click at [591, 332] on div "© Mapbox © OpenStreetMap Improve this map" at bounding box center [558, 337] width 1116 height 597
drag, startPoint x: 707, startPoint y: 299, endPoint x: 533, endPoint y: 309, distance: 174.9
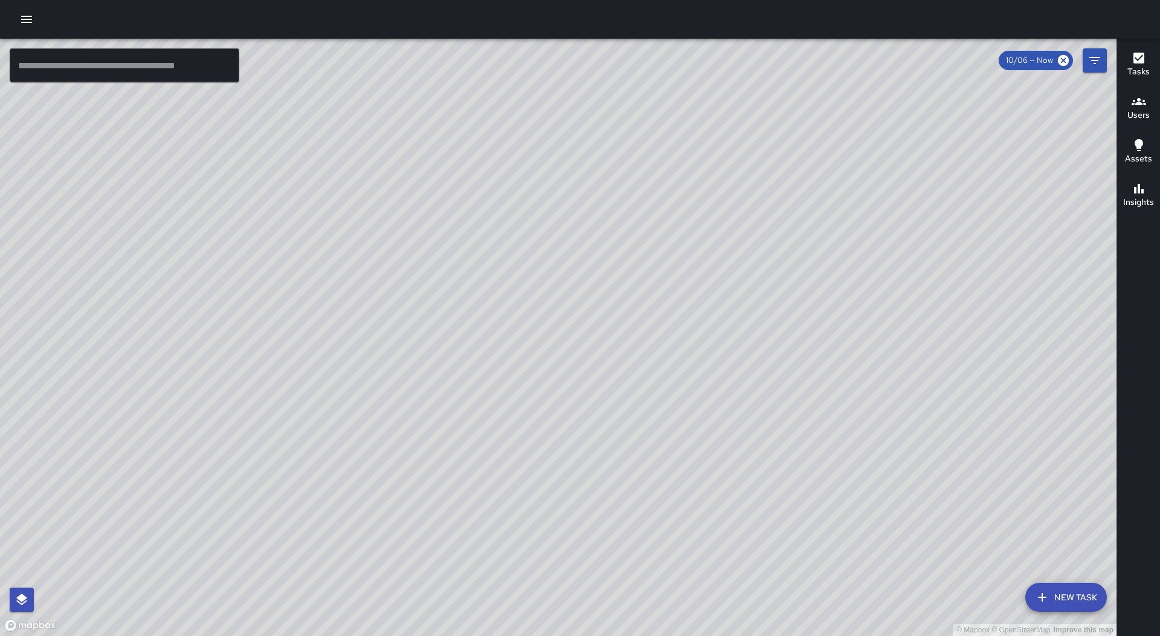
click at [533, 309] on div "© Mapbox © OpenStreetMap Improve this map" at bounding box center [558, 337] width 1116 height 597
